Goal: Information Seeking & Learning: Compare options

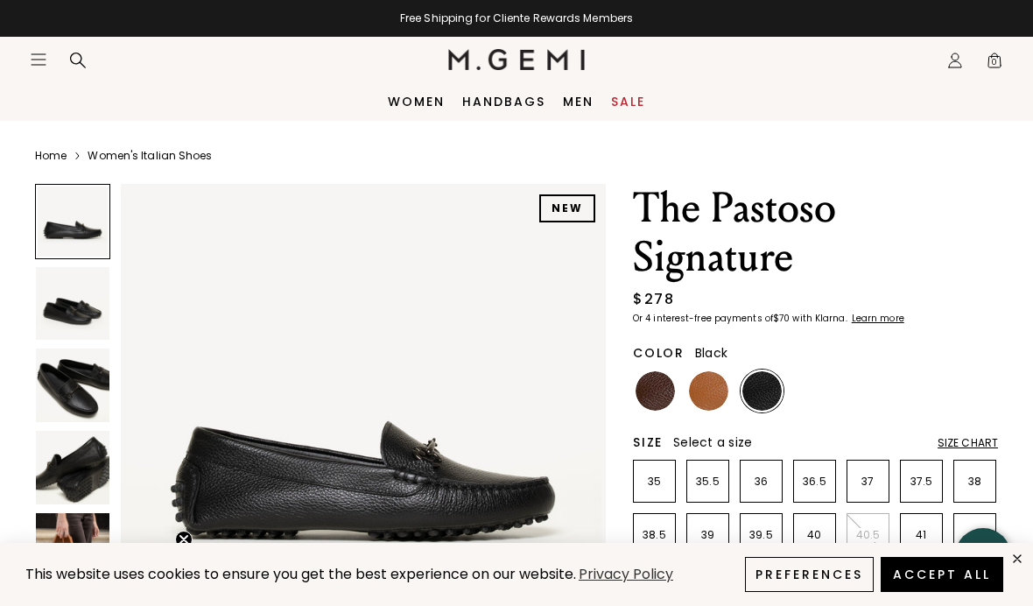
click at [67, 297] on img at bounding box center [73, 304] width 74 height 74
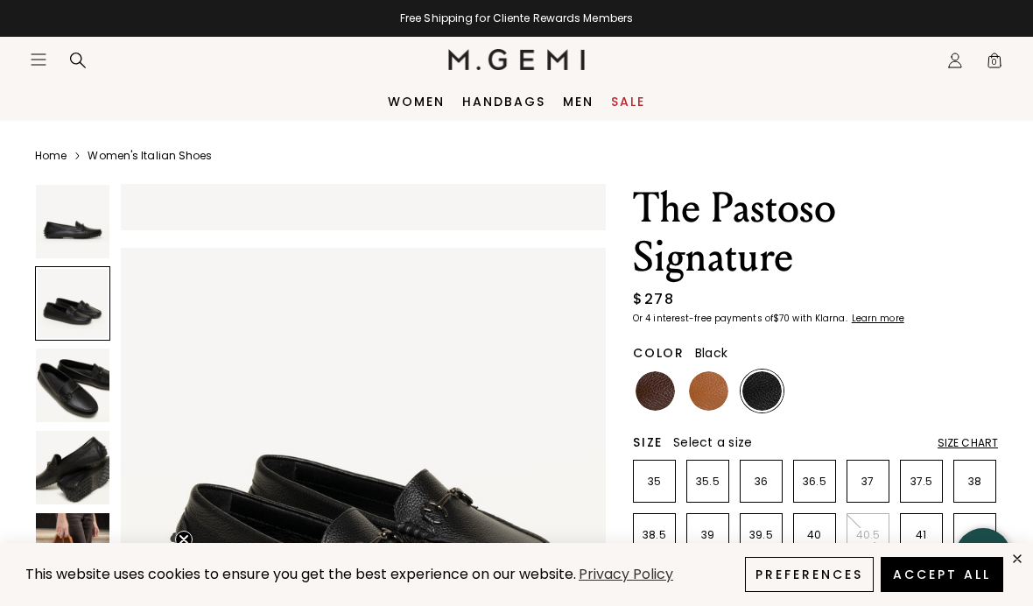
scroll to position [503, 0]
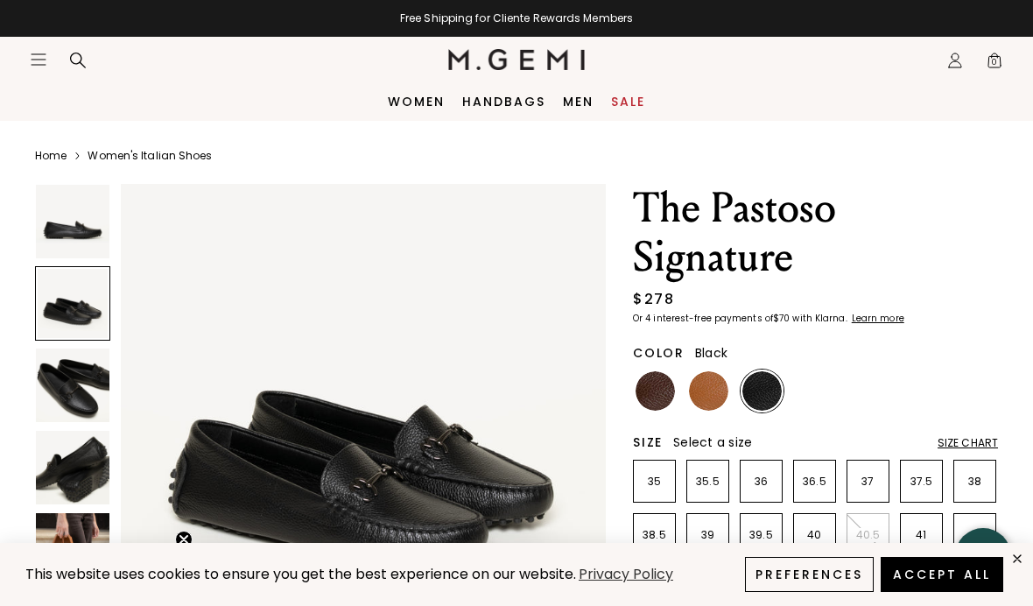
click at [58, 368] on img at bounding box center [73, 385] width 74 height 74
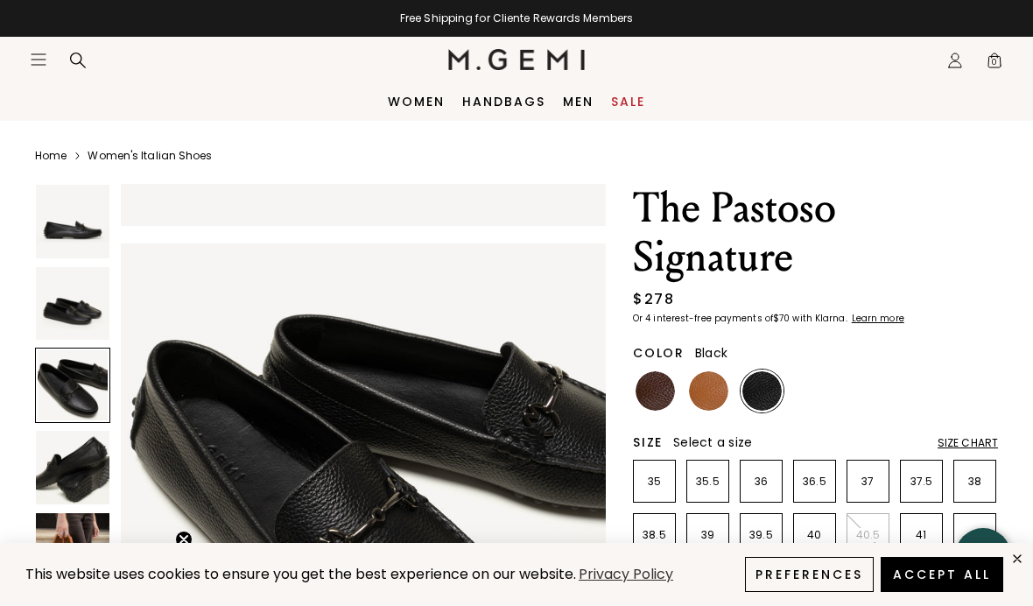
scroll to position [1006, 0]
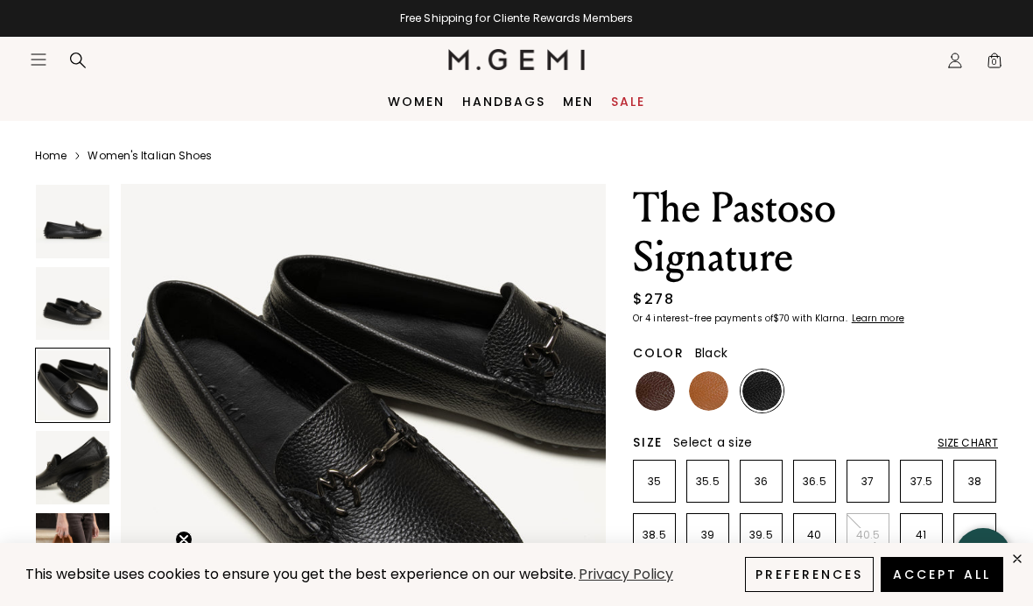
click at [708, 393] on img at bounding box center [708, 390] width 39 height 39
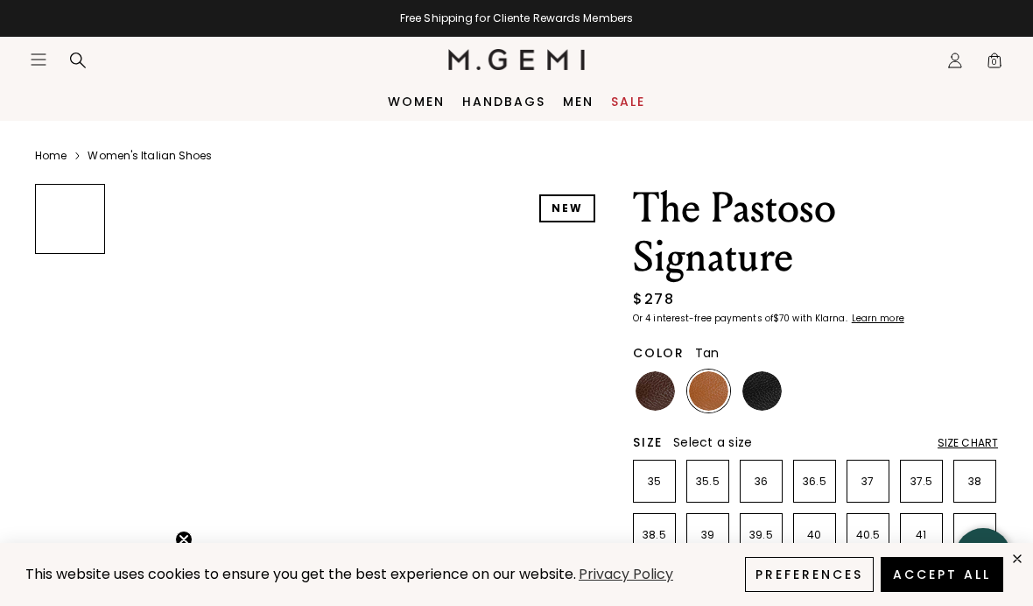
scroll to position [72, 0]
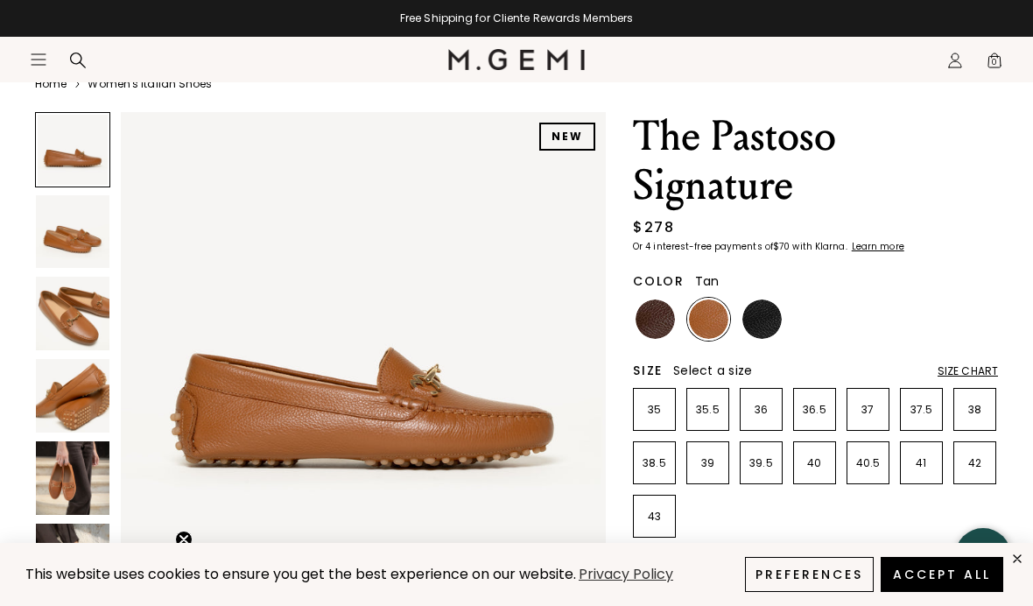
click at [63, 289] on img at bounding box center [73, 314] width 74 height 74
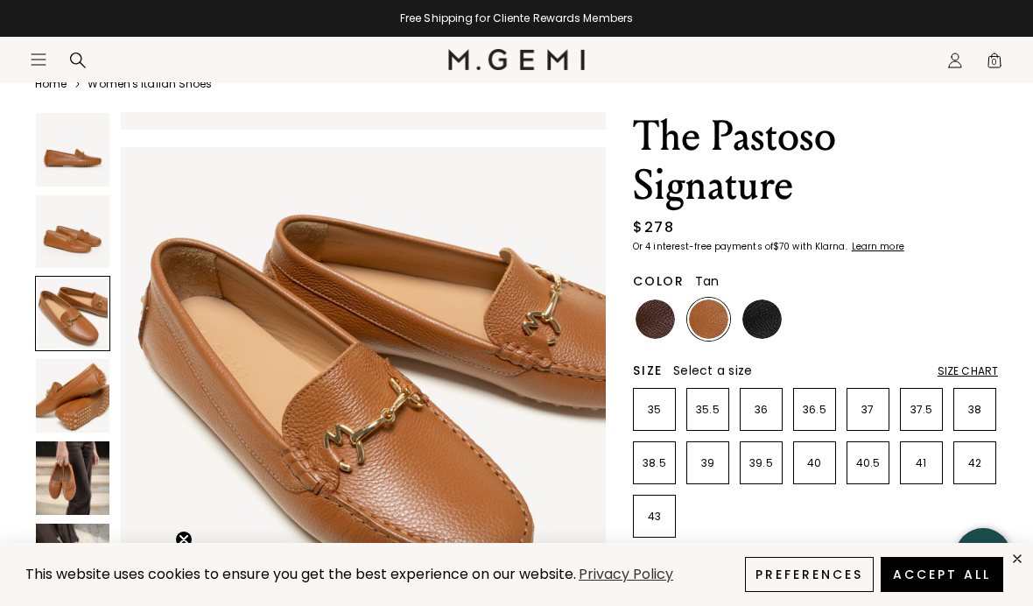
scroll to position [1006, 0]
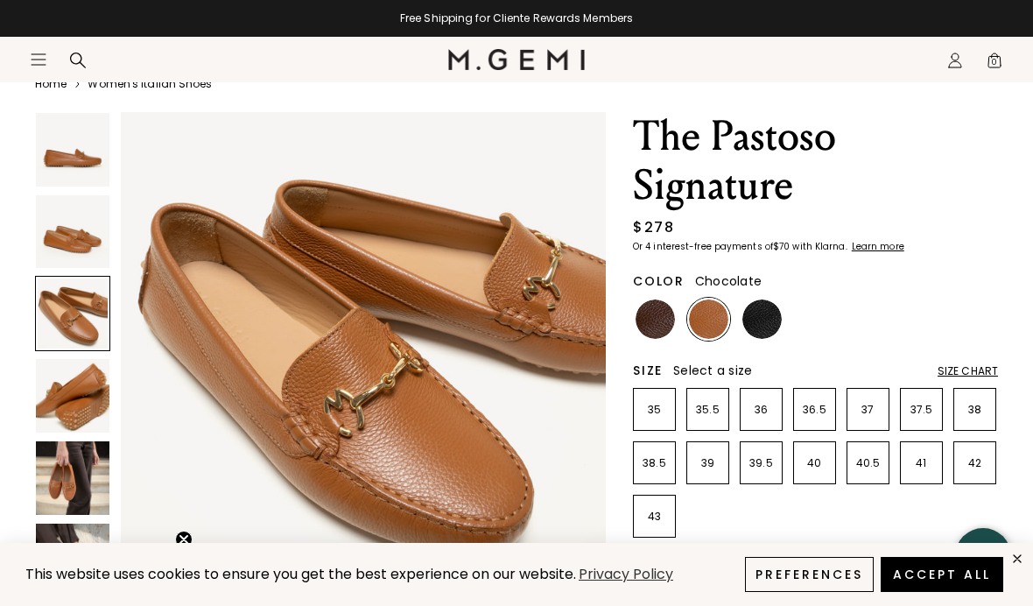
click at [658, 327] on img at bounding box center [655, 318] width 39 height 39
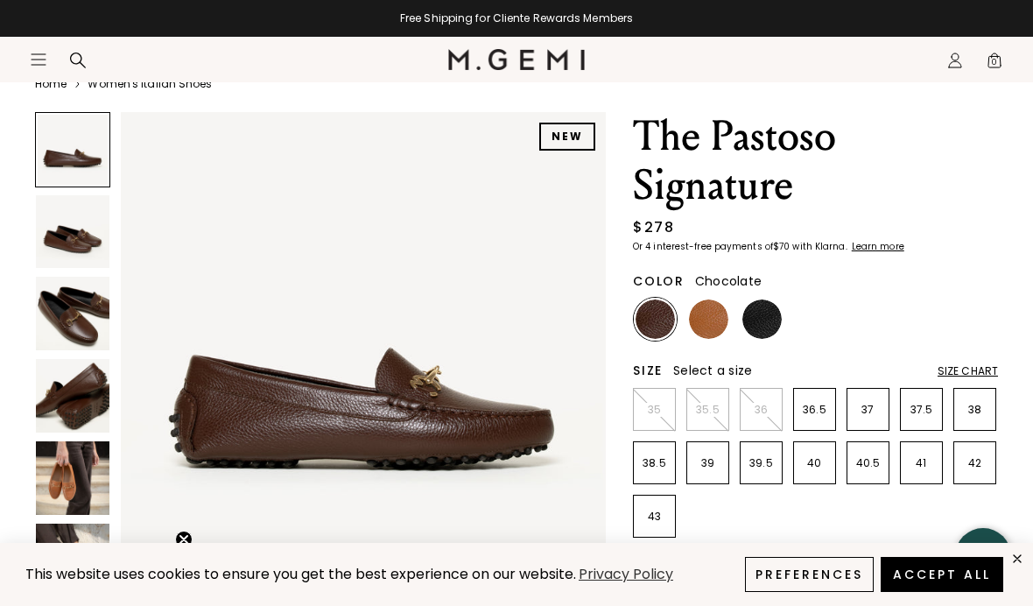
click at [713, 333] on img at bounding box center [708, 318] width 39 height 39
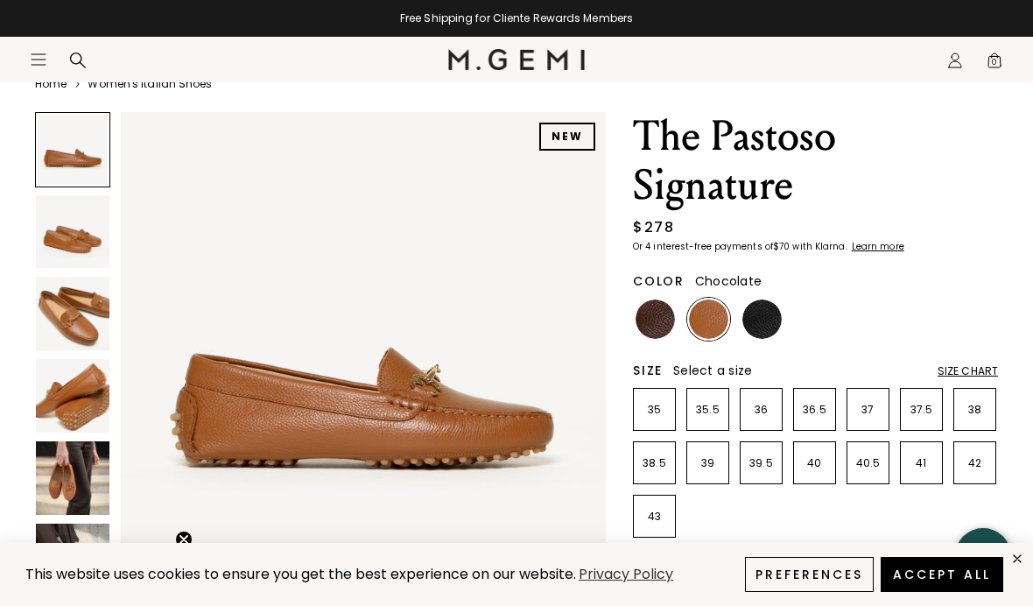
click at [658, 327] on img at bounding box center [655, 318] width 39 height 39
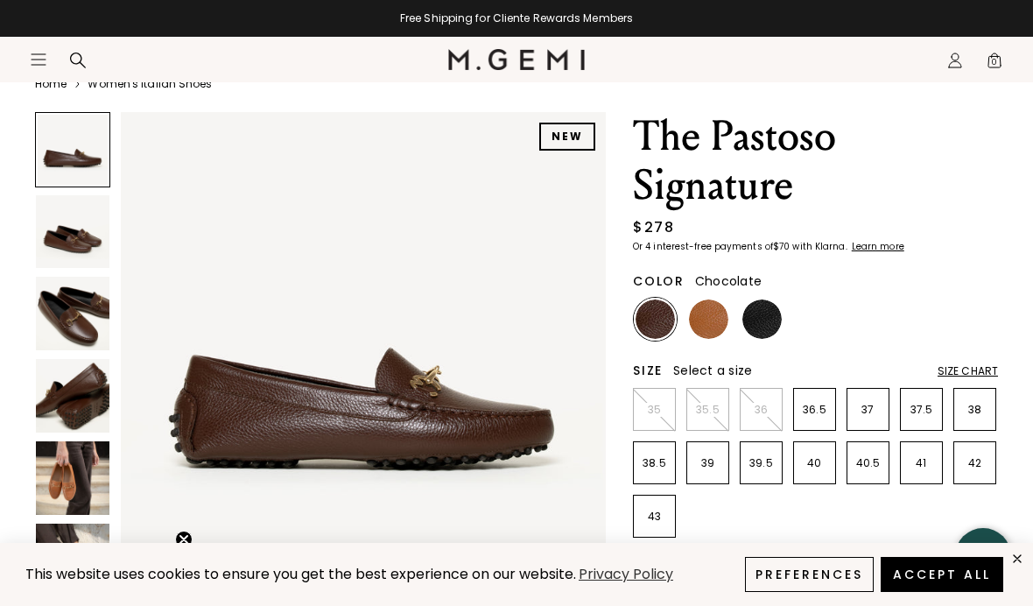
click at [55, 238] on img at bounding box center [73, 232] width 74 height 74
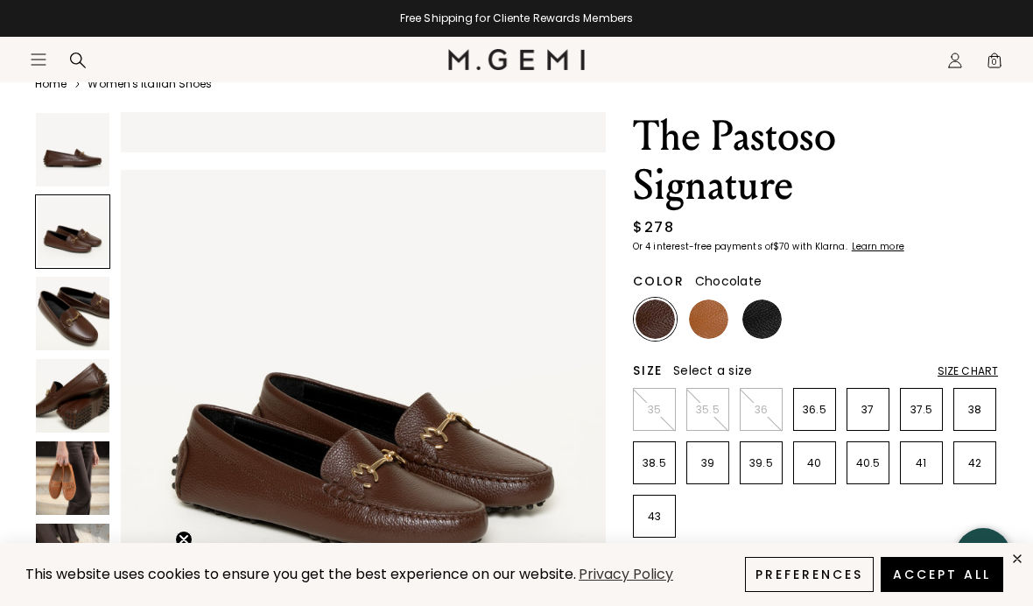
scroll to position [503, 0]
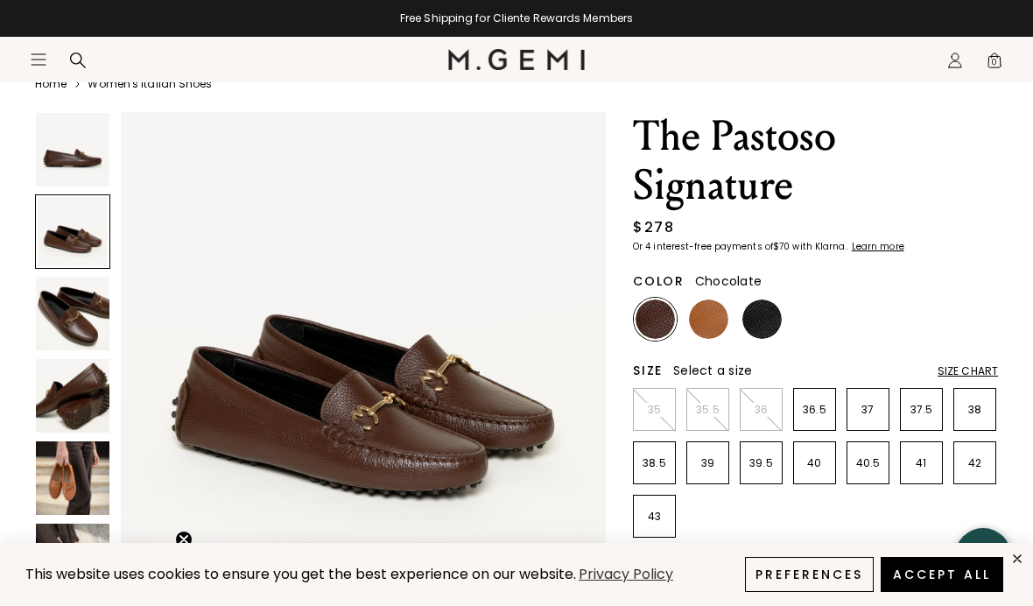
click at [47, 345] on img at bounding box center [73, 314] width 74 height 74
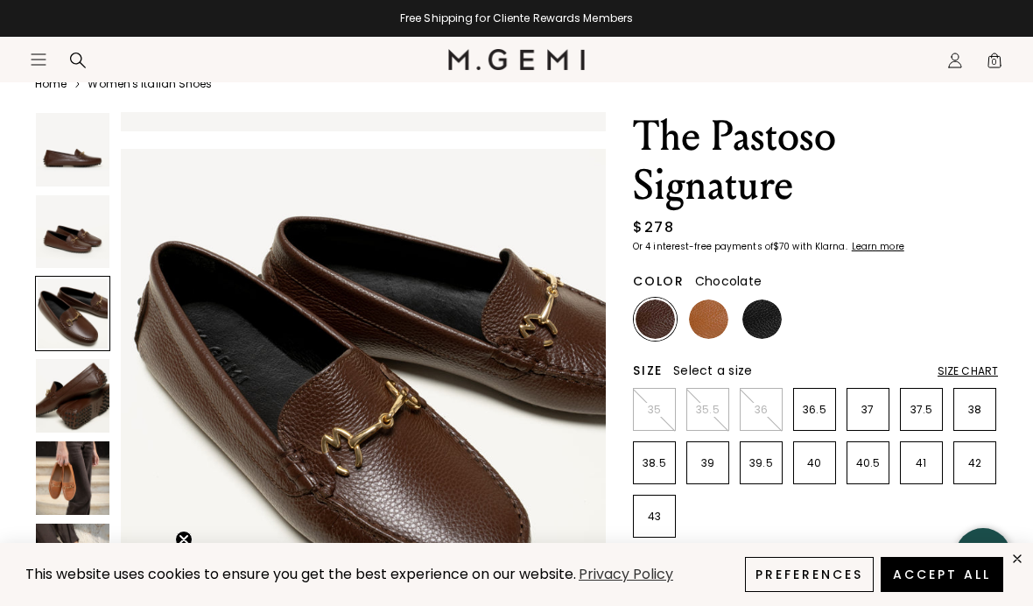
scroll to position [1006, 0]
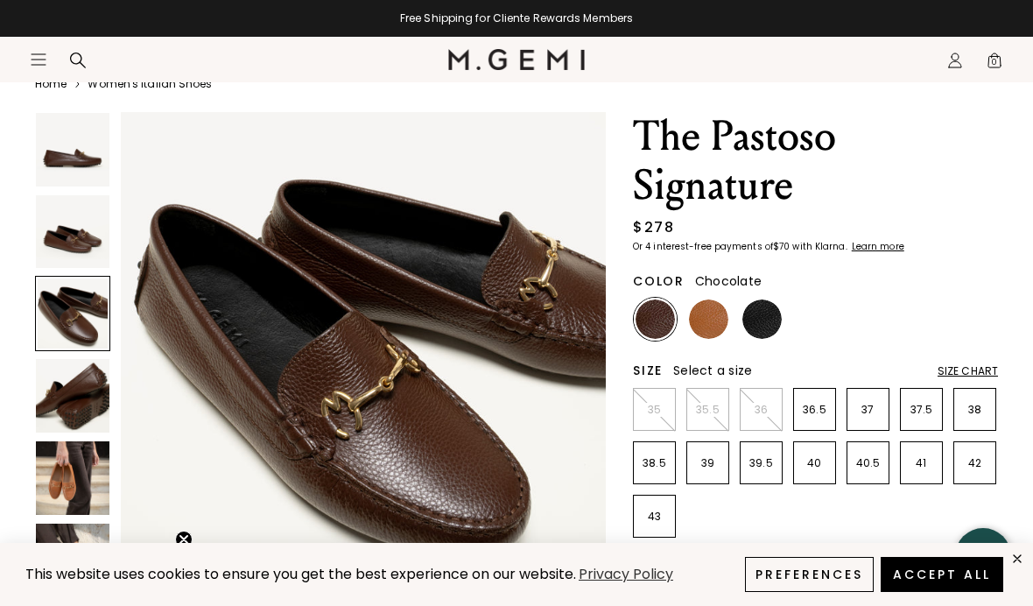
click at [708, 320] on img at bounding box center [708, 318] width 39 height 39
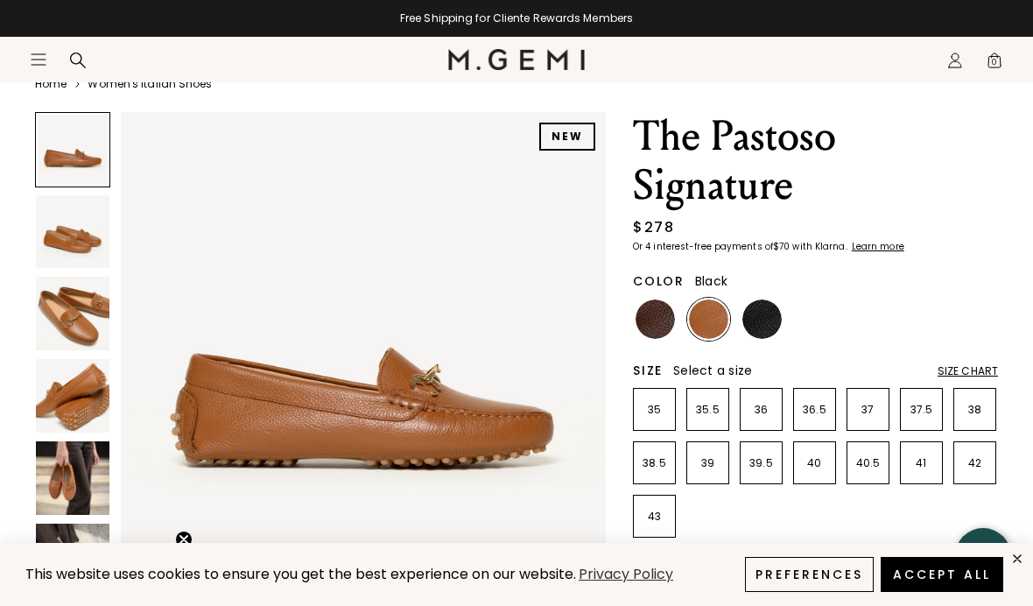
click at [768, 315] on img at bounding box center [762, 318] width 39 height 39
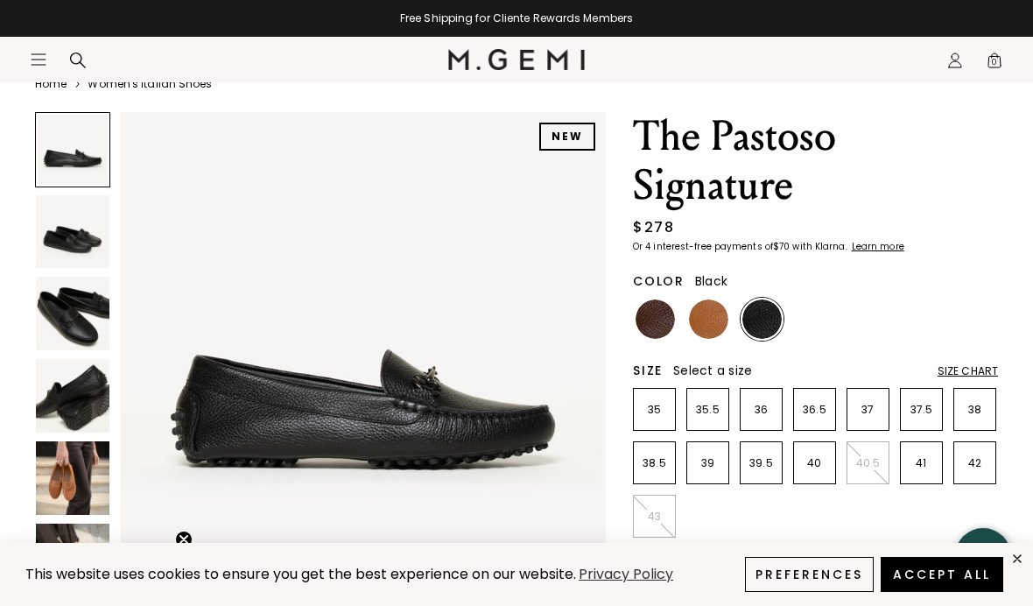
click at [74, 320] on img at bounding box center [73, 314] width 74 height 74
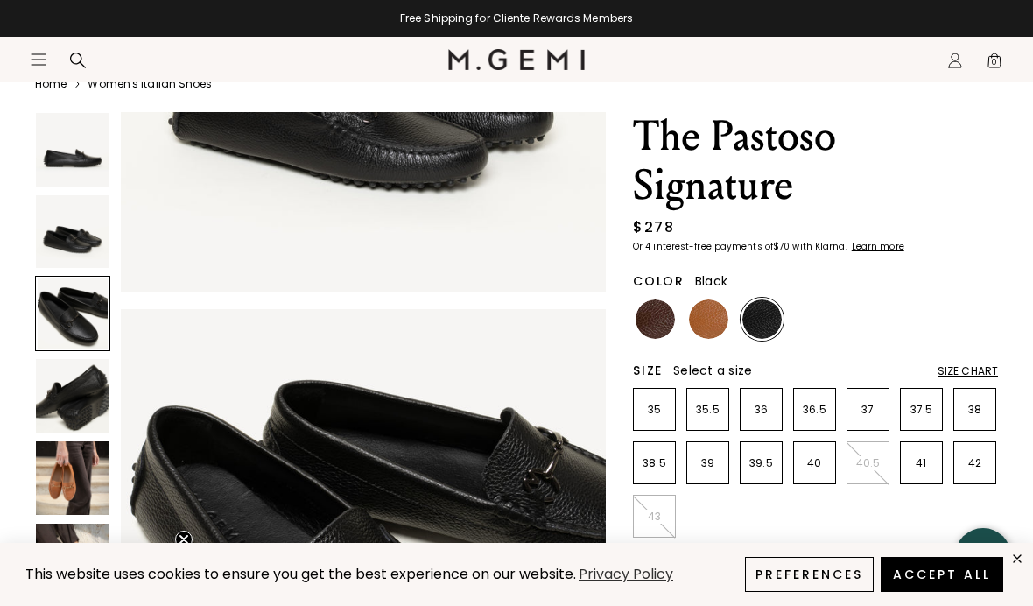
scroll to position [1006, 0]
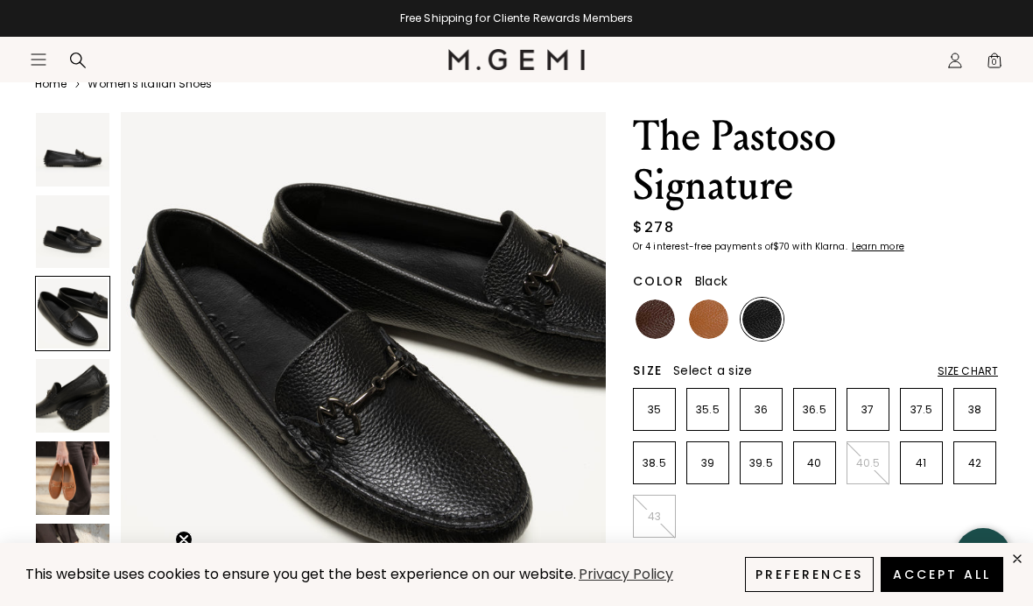
click at [700, 310] on img at bounding box center [708, 318] width 39 height 39
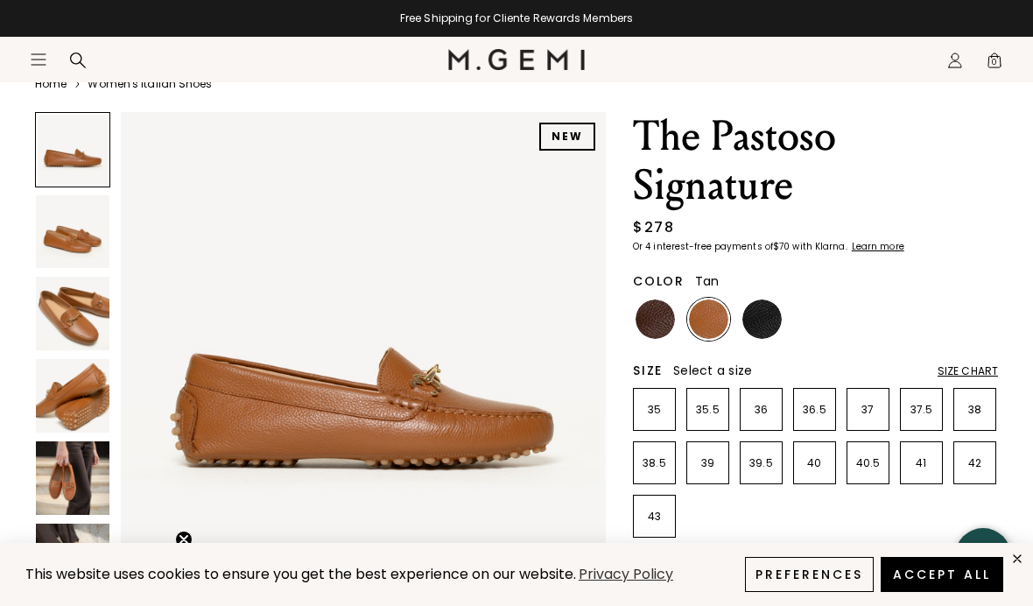
click at [70, 242] on img at bounding box center [73, 232] width 74 height 74
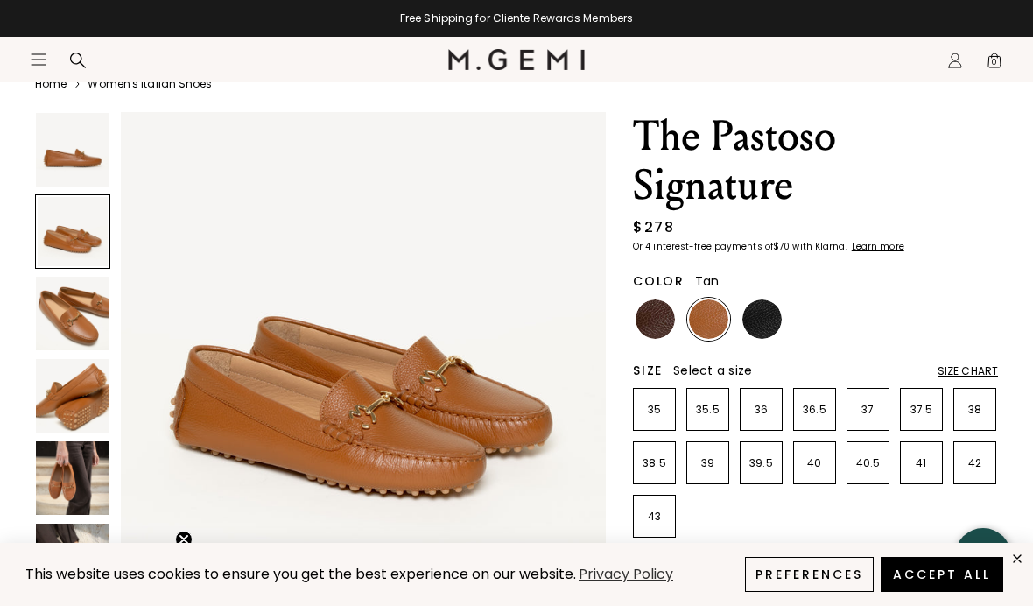
scroll to position [104, 0]
